Goal: Communication & Community: Ask a question

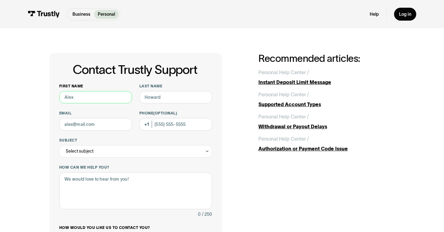
click at [109, 97] on input "First name" at bounding box center [95, 97] width 73 height 12
type input "[PERSON_NAME]"
type input "[PHONE_NUMBER]"
click at [109, 120] on input "Email" at bounding box center [95, 124] width 73 height 12
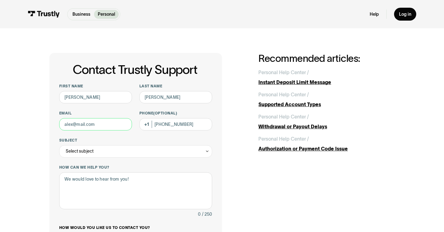
type input "[EMAIL_ADDRESS][DOMAIN_NAME]"
click at [117, 150] on div "Select subject" at bounding box center [135, 151] width 153 height 12
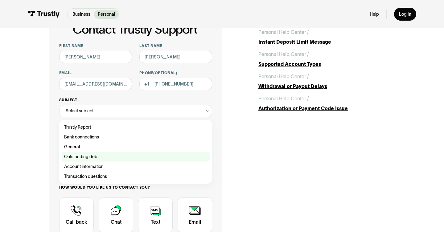
scroll to position [41, 0]
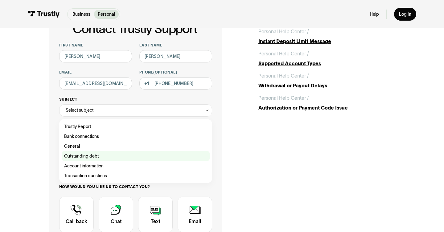
click at [82, 155] on div "Contact Trustly Support" at bounding box center [136, 156] width 148 height 10
type input "**********"
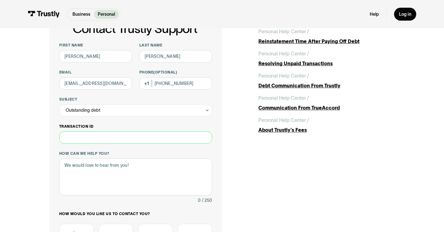
click at [114, 139] on input "Transaction ID" at bounding box center [135, 138] width 153 height 12
click at [103, 184] on textarea "How can we help you?" at bounding box center [135, 177] width 153 height 37
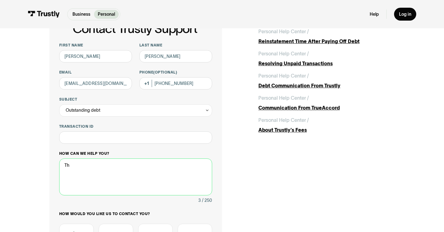
type textarea "T"
paste textarea "Hello [PERSON_NAME], We have received notice three of your recent deposits has …"
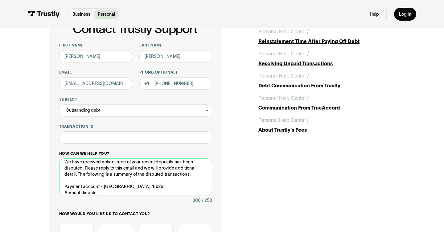
scroll to position [0, 0]
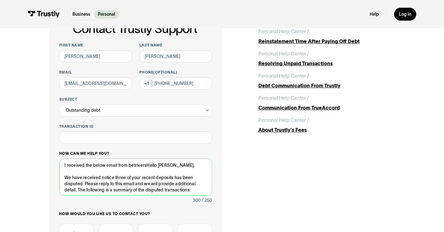
click at [147, 165] on textarea "I received the below email from betriversHello [PERSON_NAME], We have received …" at bounding box center [135, 177] width 153 height 37
click at [141, 173] on textarea "I received the below email from betrivers.[PERSON_NAME], We have received notic…" at bounding box center [135, 177] width 153 height 37
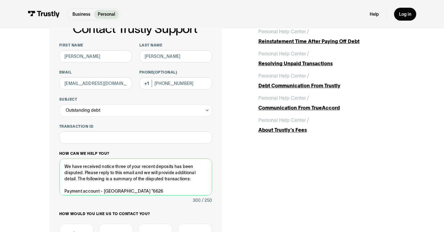
scroll to position [17, 0]
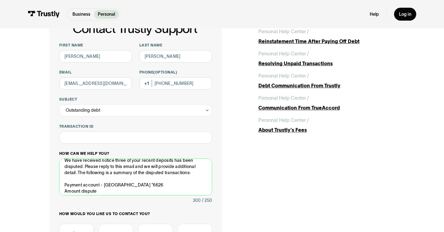
click at [77, 174] on textarea "I received the below email from betrivers.[PERSON_NAME], We have received notic…" at bounding box center [135, 177] width 153 height 37
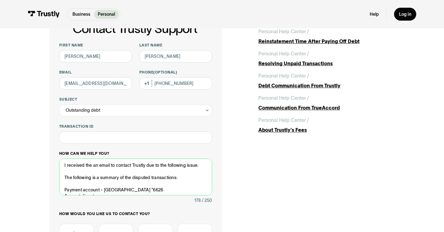
scroll to position [8, 0]
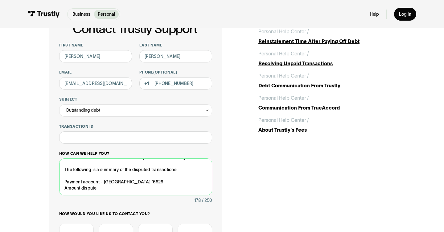
click at [101, 189] on textarea "I received the an email to contact Trustly due to the following issue: The foll…" at bounding box center [135, 177] width 153 height 37
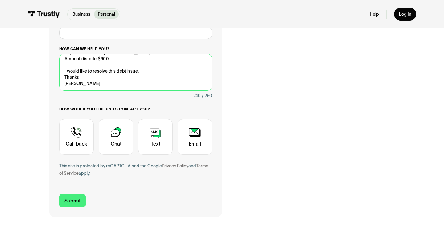
scroll to position [146, 0]
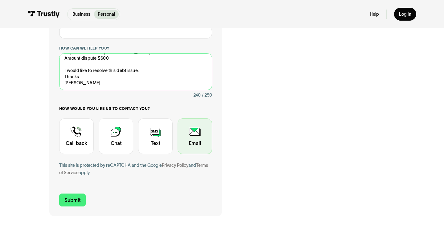
type textarea "I received the an email to contact Trustly due to the following issue: The foll…"
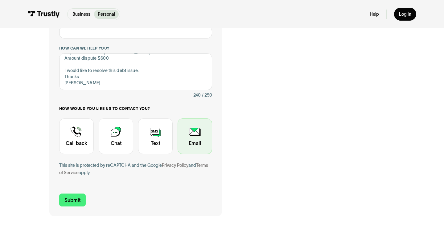
click at [195, 131] on div "Contact Trustly Support" at bounding box center [194, 137] width 35 height 36
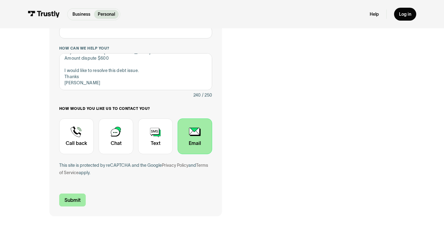
click at [76, 199] on input "Submit" at bounding box center [72, 200] width 27 height 13
type input "[PHONE_NUMBER]"
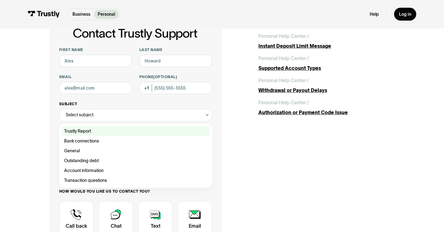
scroll to position [42, 0]
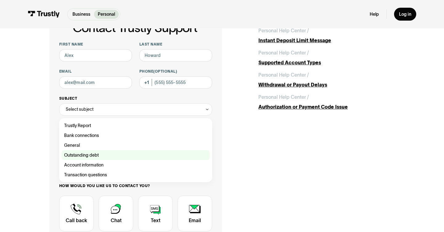
click at [112, 156] on div "Contact Trustly Support" at bounding box center [136, 155] width 148 height 10
type input "**********"
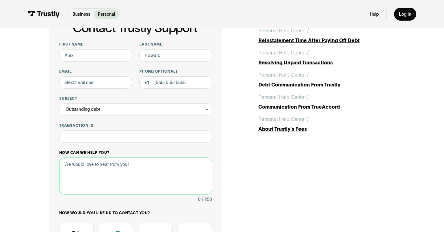
click at [107, 164] on textarea "How can we help you?" at bounding box center [135, 176] width 153 height 37
paste textarea "Hello Scott, We have received notice three of your recent deposits has been dis…"
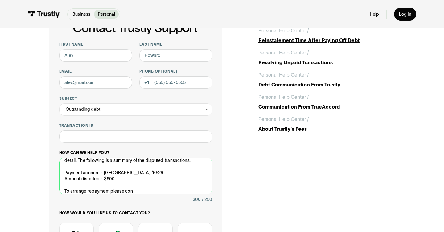
scroll to position [33, 0]
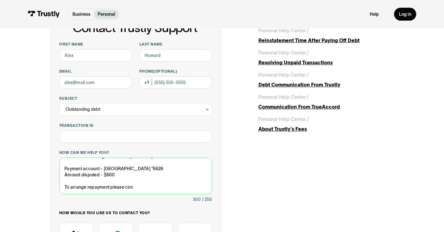
type textarea "Hello Scott, We have received notice three of your recent deposits has been dis…"
